Goal: Communication & Community: Answer question/provide support

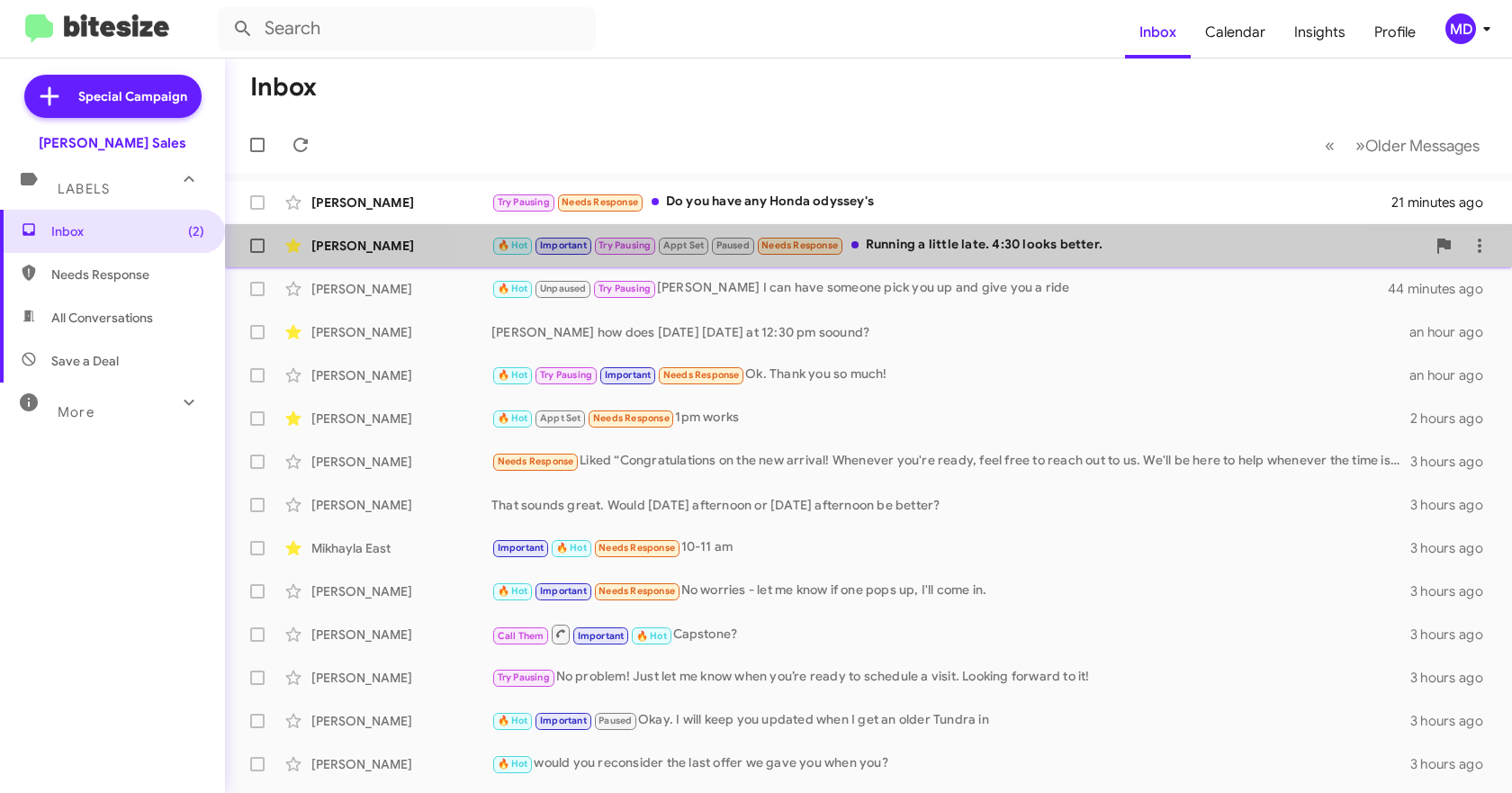
click at [932, 252] on div "🔥 Hot Important Try Pausing Appt Set Paused Needs Response Running a little lat…" at bounding box center [958, 244] width 934 height 21
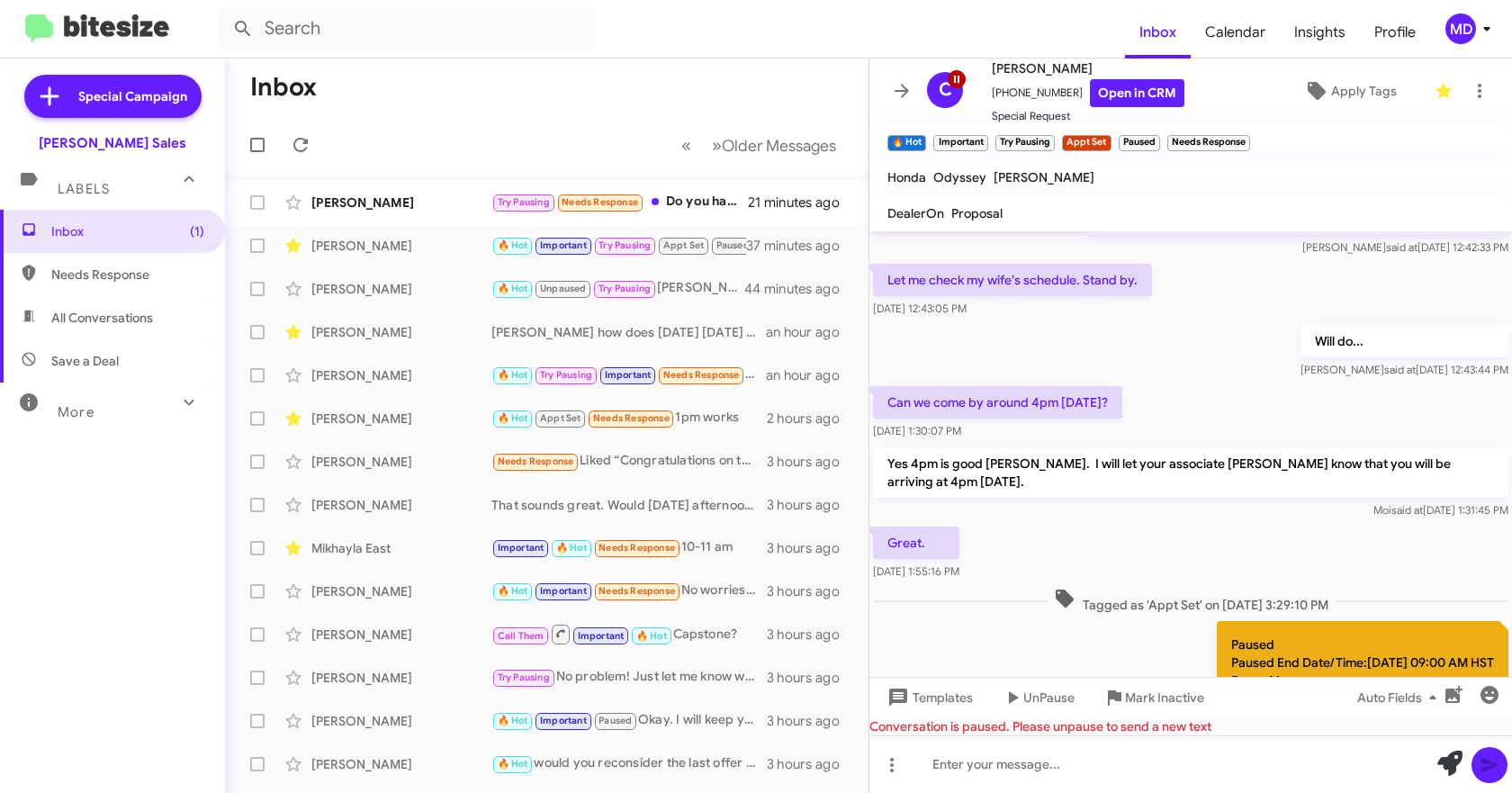
scroll to position [1123, 0]
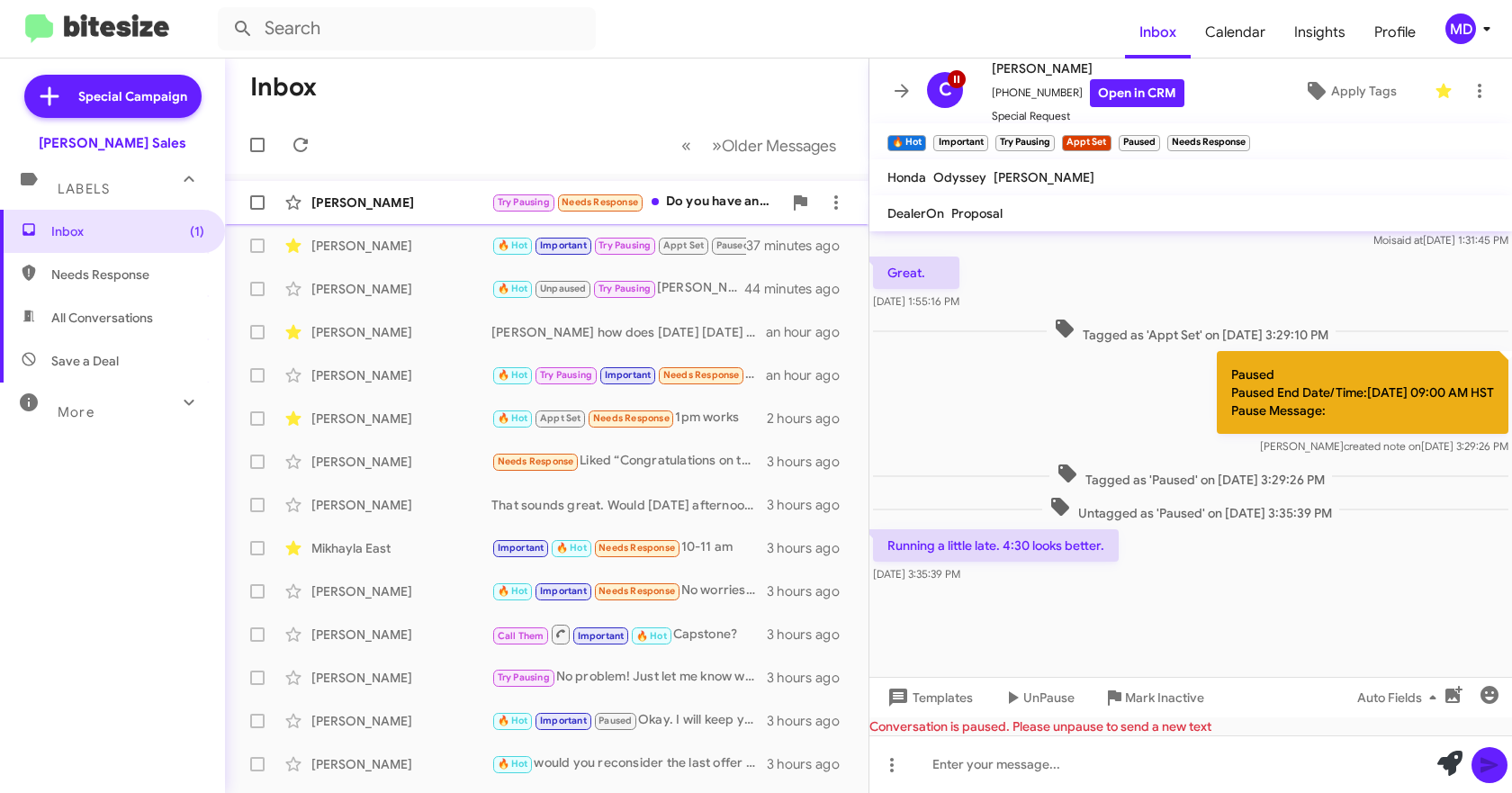
click at [722, 199] on div "Try Pausing Needs Response Do you have any Honda odyssey's" at bounding box center [636, 201] width 290 height 21
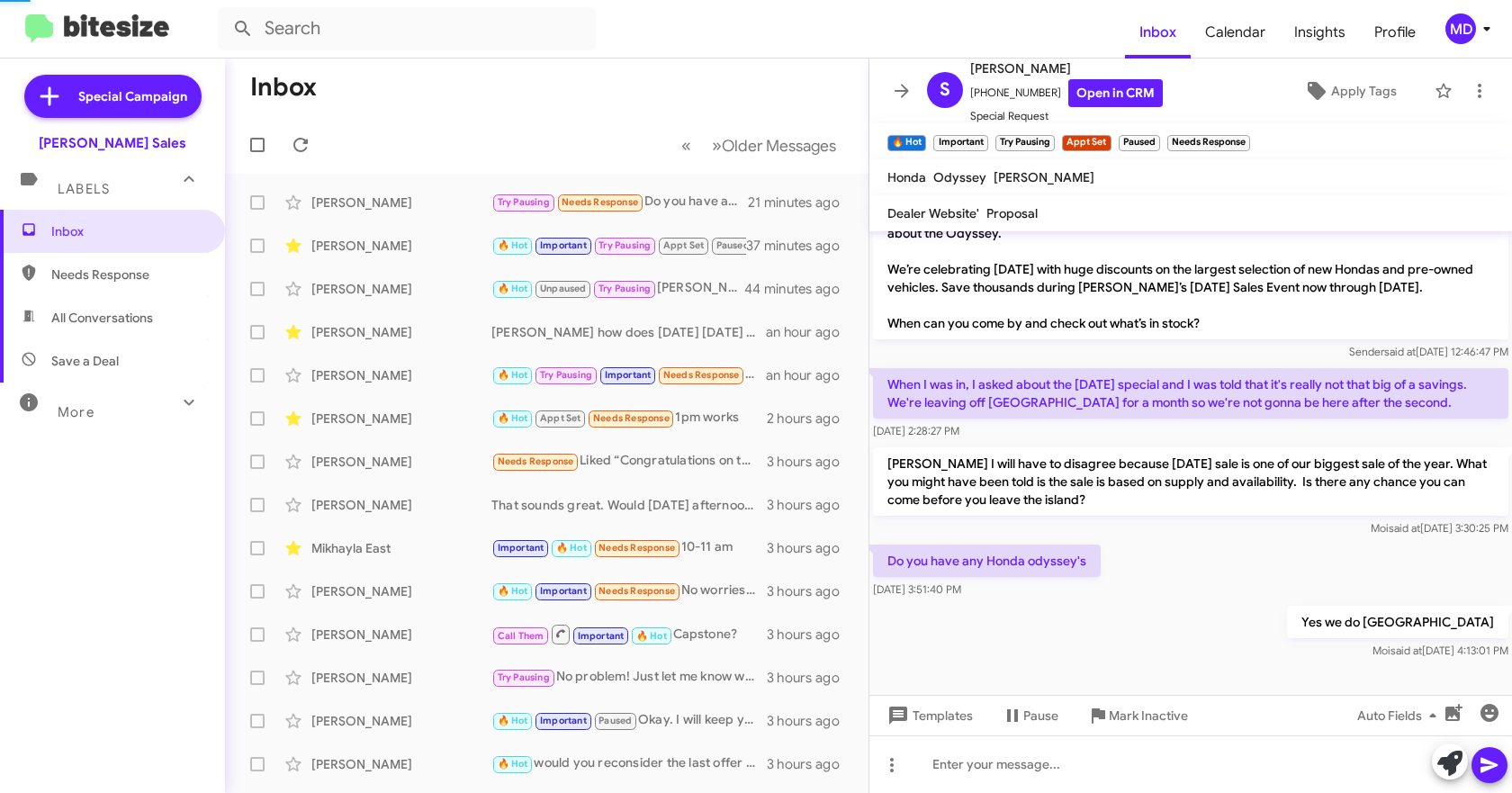
scroll to position [195, 0]
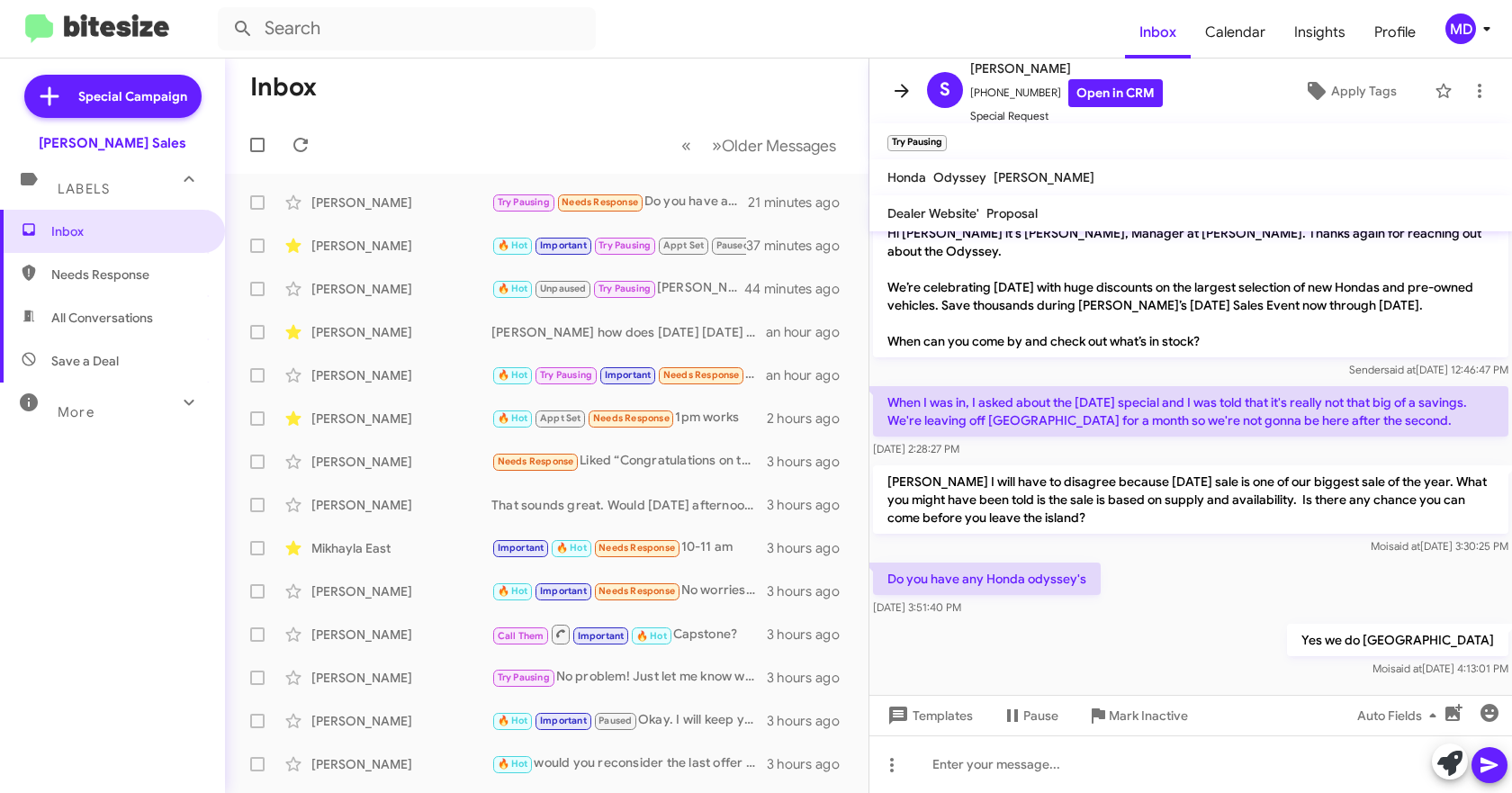
click at [895, 98] on icon at bounding box center [902, 91] width 22 height 22
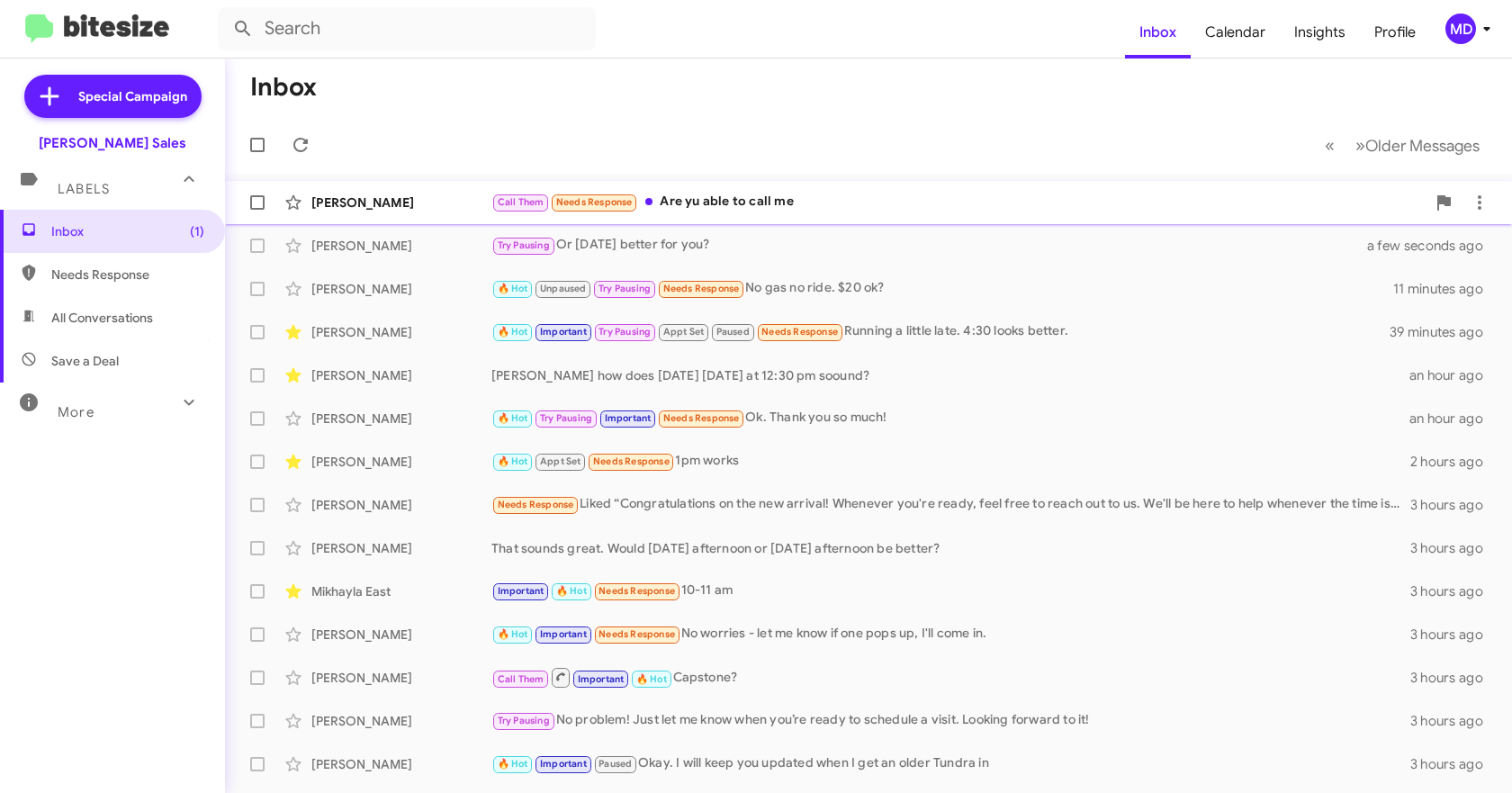
click at [901, 191] on div "[PERSON_NAME] Call Them Needs Response Are yu able to call me a few seconds ago" at bounding box center [868, 202] width 1259 height 36
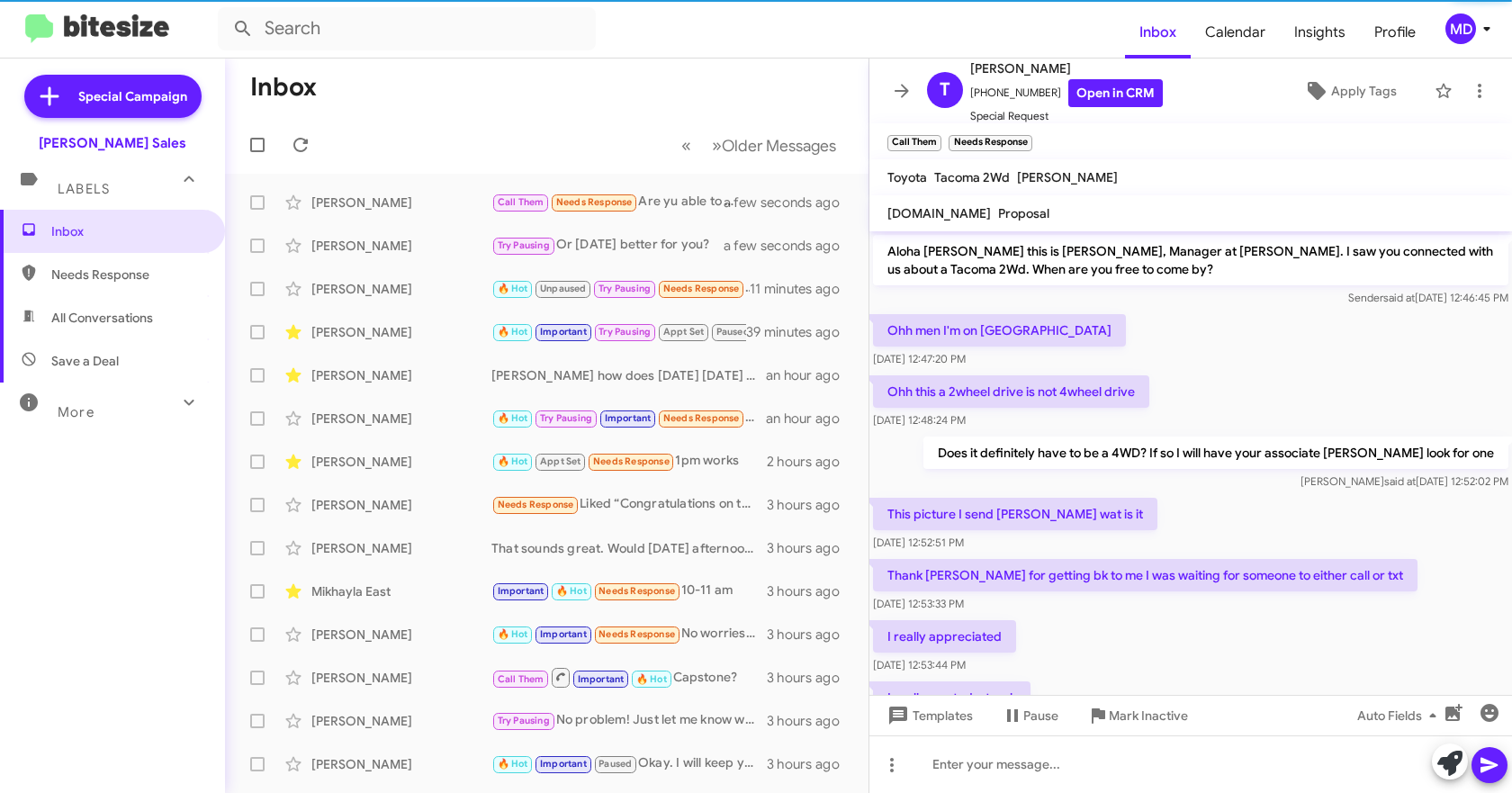
scroll to position [499, 0]
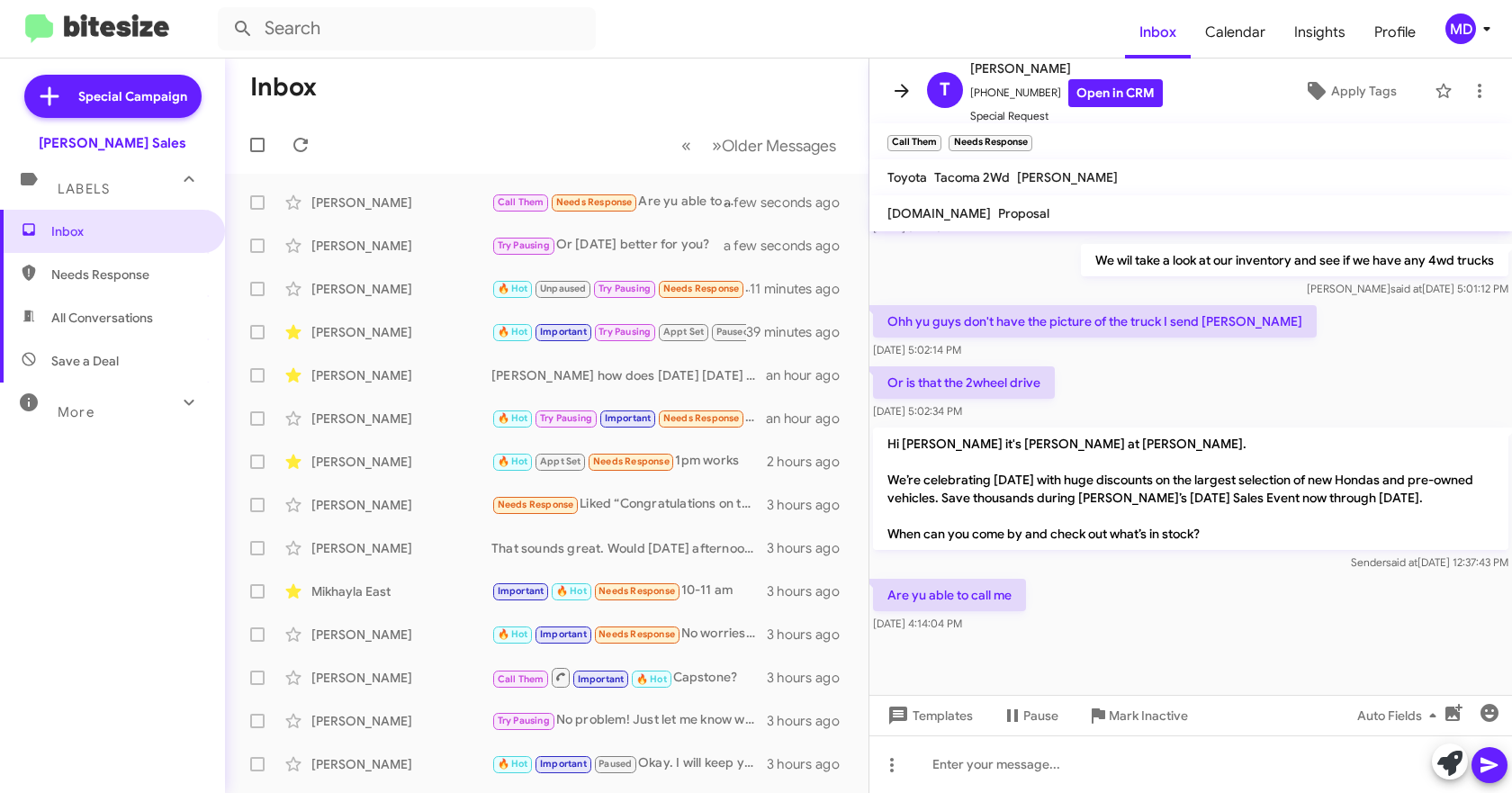
click at [902, 87] on icon at bounding box center [902, 91] width 22 height 22
